Goal: Task Accomplishment & Management: Complete application form

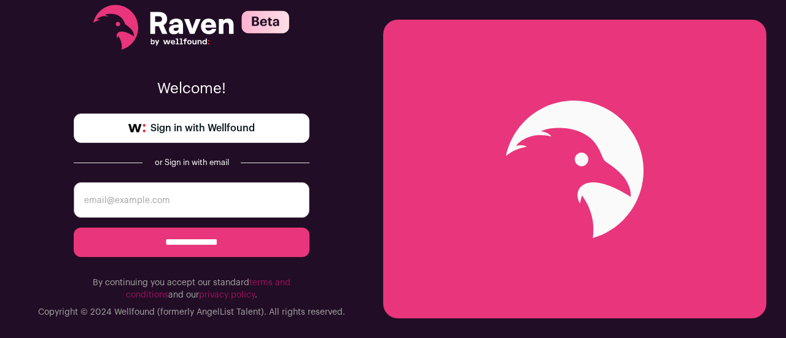
click at [186, 195] on input "email" at bounding box center [192, 200] width 236 height 36
click at [169, 200] on input "email" at bounding box center [192, 200] width 236 height 36
click at [169, 200] on input "f" at bounding box center [192, 200] width 236 height 36
type input "[EMAIL_ADDRESS][DOMAIN_NAME]"
click at [74, 228] on input "**********" at bounding box center [192, 242] width 236 height 29
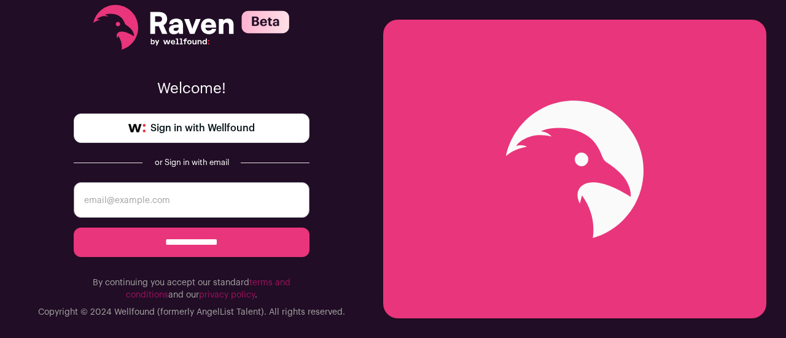
click at [194, 123] on span "Sign in with Wellfound" at bounding box center [202, 128] width 104 height 15
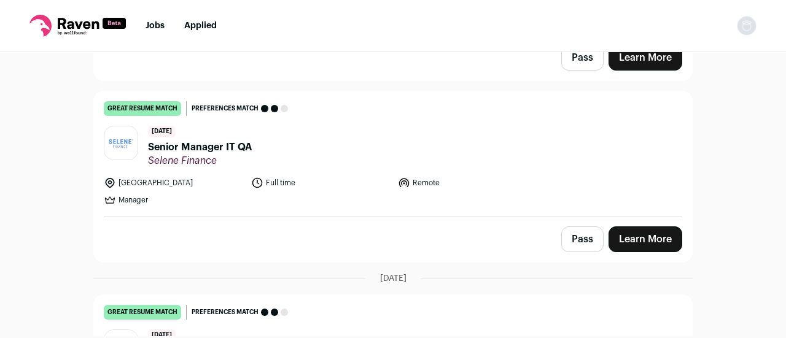
scroll to position [281, 0]
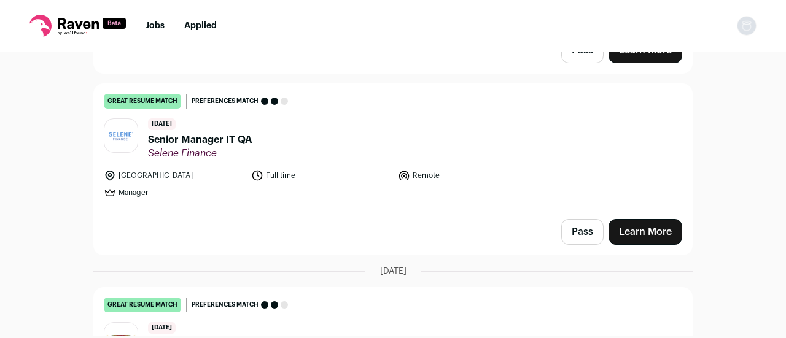
click at [184, 133] on span "Senior Manager IT QA" at bounding box center [200, 140] width 104 height 15
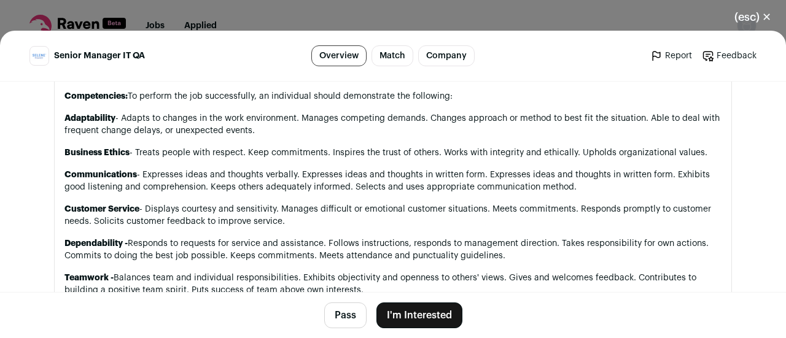
scroll to position [1120, 0]
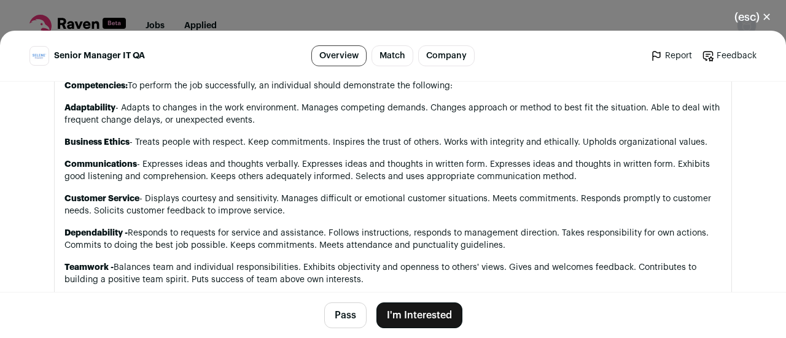
click at [419, 315] on button "I'm Interested" at bounding box center [419, 316] width 86 height 26
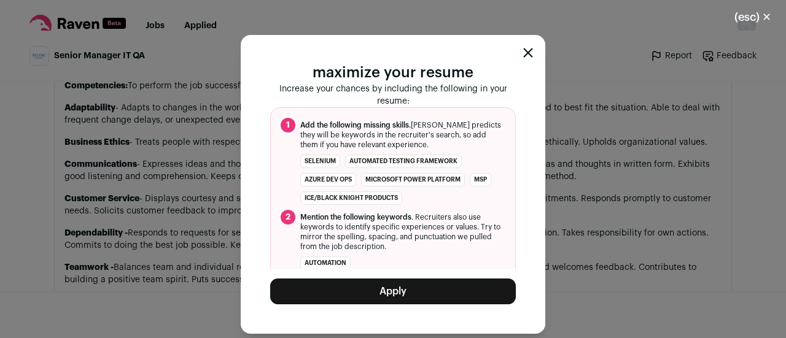
scroll to position [104, 0]
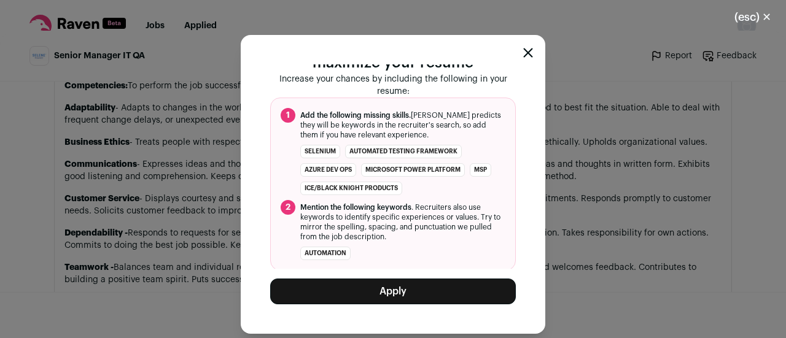
click at [531, 52] on icon "Close modal" at bounding box center [528, 53] width 8 height 8
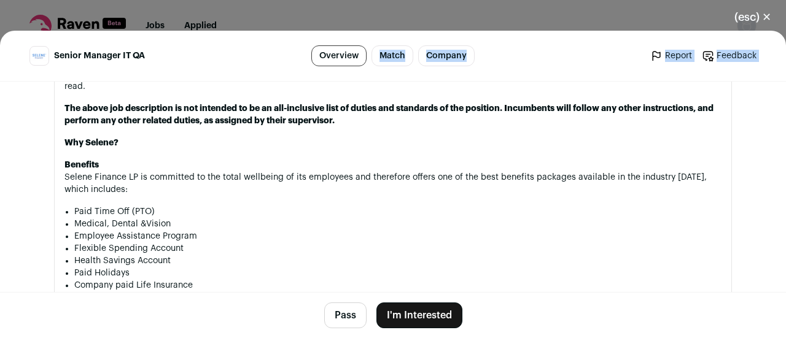
scroll to position [1667, 0]
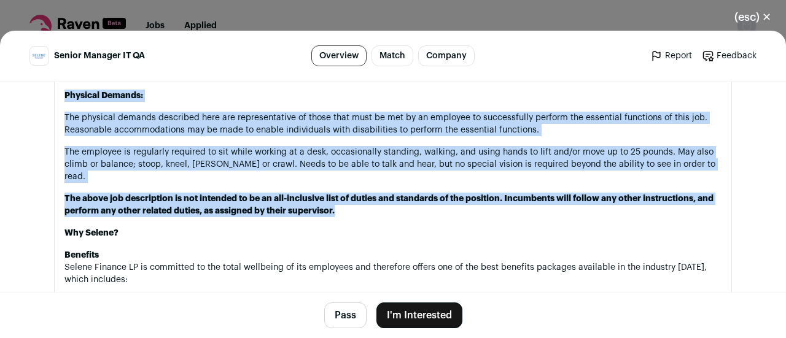
drag, startPoint x: 62, startPoint y: 128, endPoint x: 347, endPoint y: 189, distance: 291.9
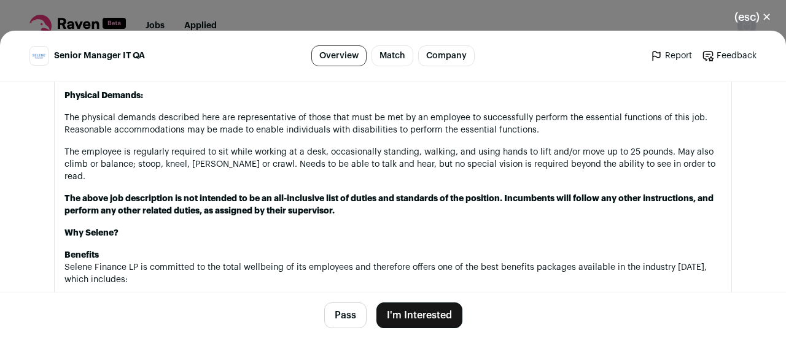
click at [338, 193] on p "The above job description is not intended to be an all-inclusive list of duties…" at bounding box center [392, 205] width 657 height 25
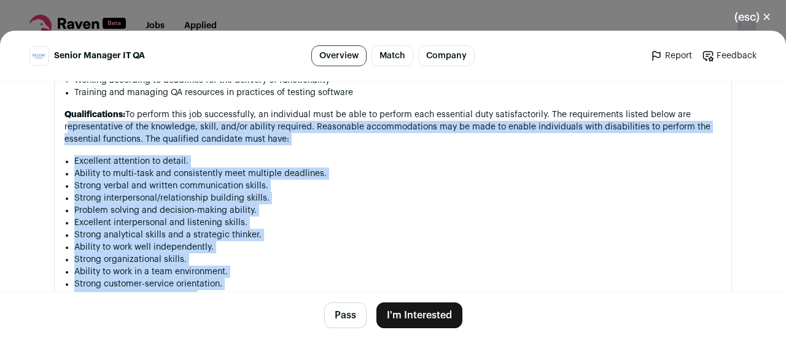
scroll to position [883, 0]
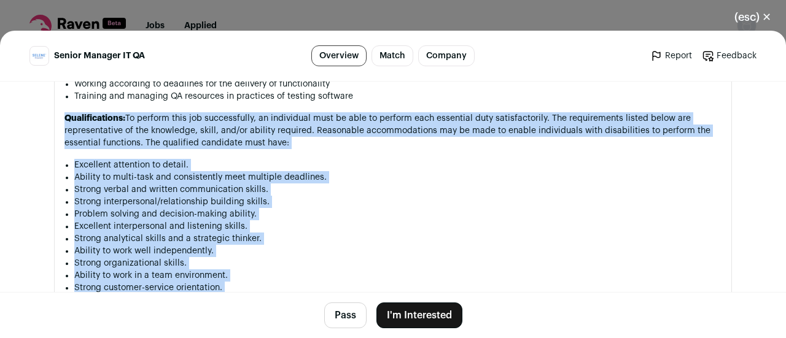
drag, startPoint x: 338, startPoint y: 181, endPoint x: 61, endPoint y: 108, distance: 285.7
click at [72, 112] on p "Qualifications: To perform this job successfully, an individual must be able to…" at bounding box center [392, 130] width 657 height 37
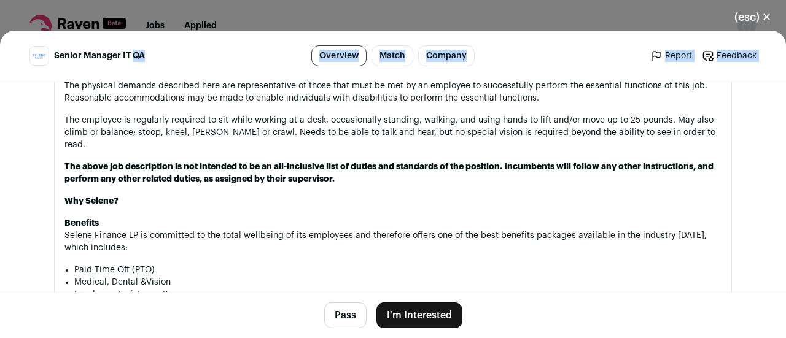
scroll to position [1674, 0]
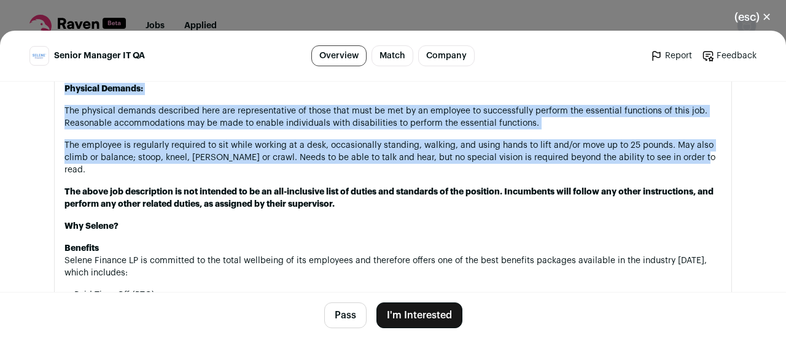
drag, startPoint x: 62, startPoint y: 103, endPoint x: 707, endPoint y: 141, distance: 646.3
copy div "Qualifications: To perform this job successfully, an individual must be able to…"
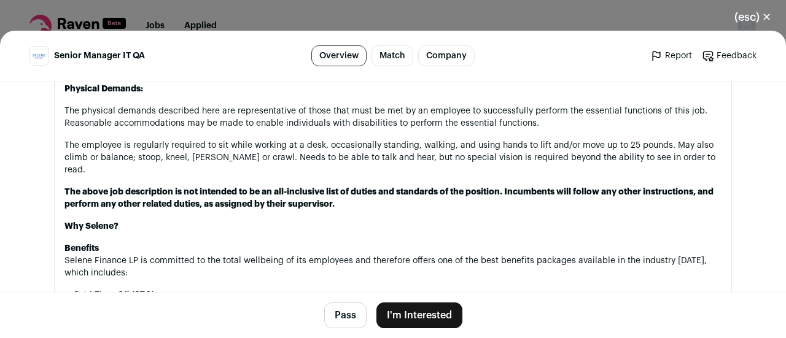
click at [534, 242] on p "Benefits Selene Finance LP is committed to the total wellbeing of its employees…" at bounding box center [392, 260] width 657 height 37
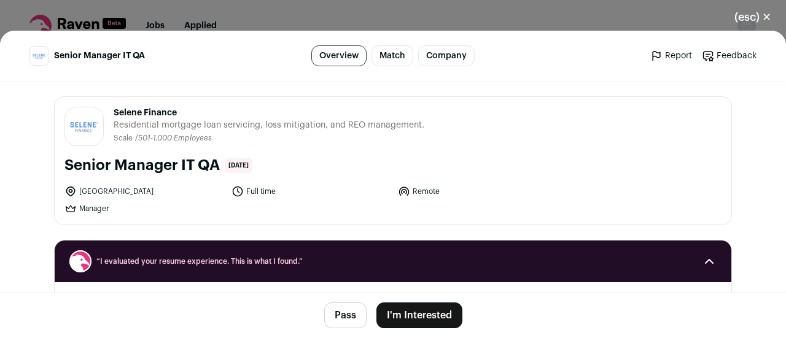
click at [768, 14] on button "(esc) ✕" at bounding box center [752, 17] width 66 height 27
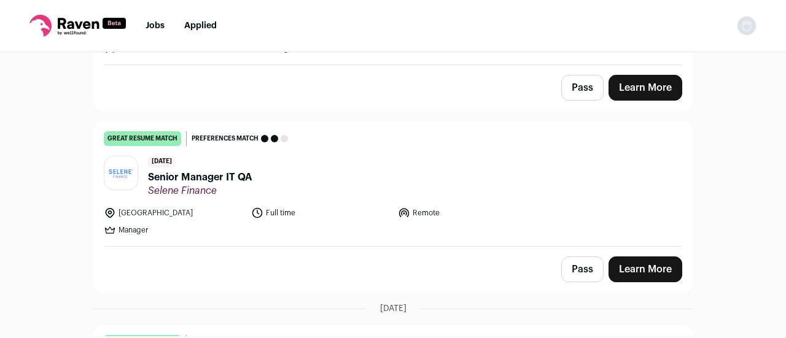
scroll to position [249, 0]
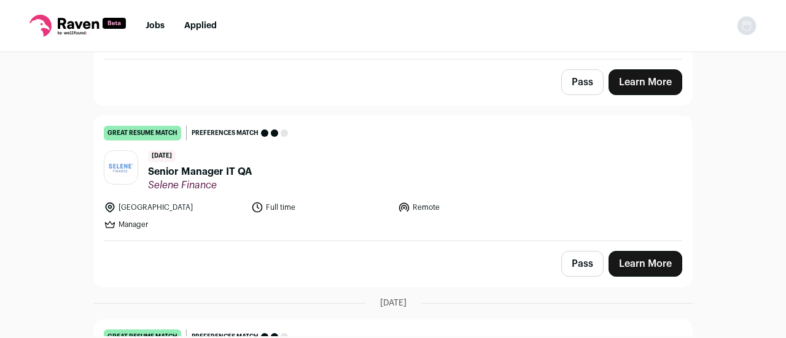
click at [119, 160] on img at bounding box center [120, 168] width 33 height 17
